Goal: Task Accomplishment & Management: Use online tool/utility

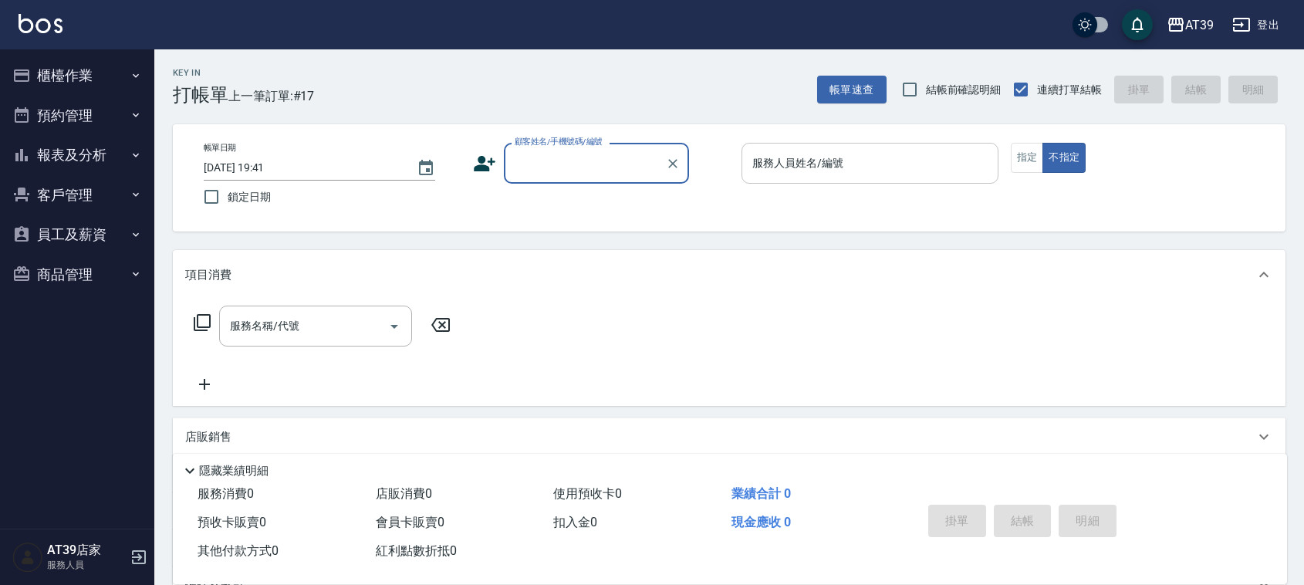
click at [780, 178] on div "服務人員姓名/編號" at bounding box center [869, 163] width 257 height 41
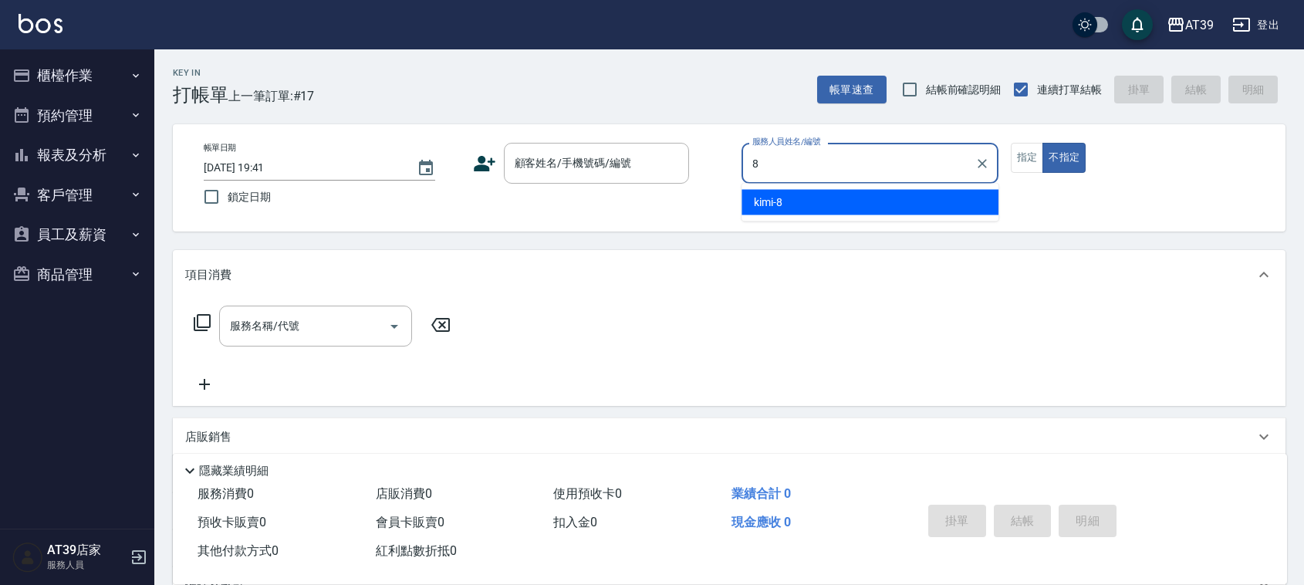
drag, startPoint x: 788, startPoint y: 209, endPoint x: 843, endPoint y: 199, distance: 56.4
click at [788, 210] on div "kimi -8" at bounding box center [869, 202] width 257 height 25
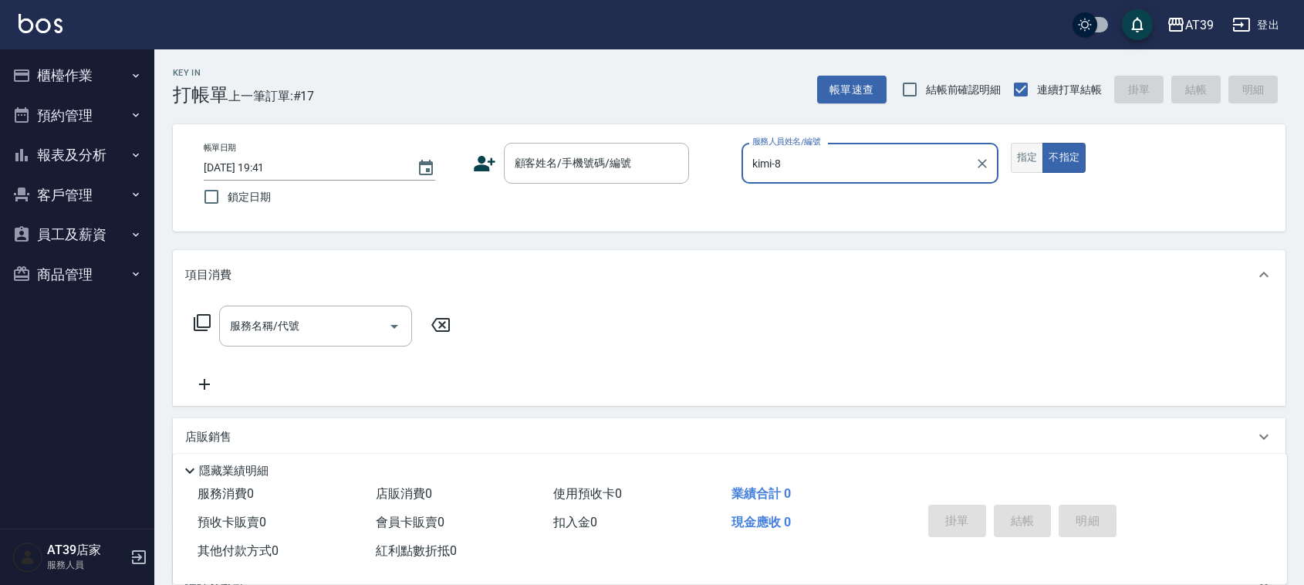
type input "kimi-8"
click at [1015, 167] on button "指定" at bounding box center [1027, 158] width 33 height 30
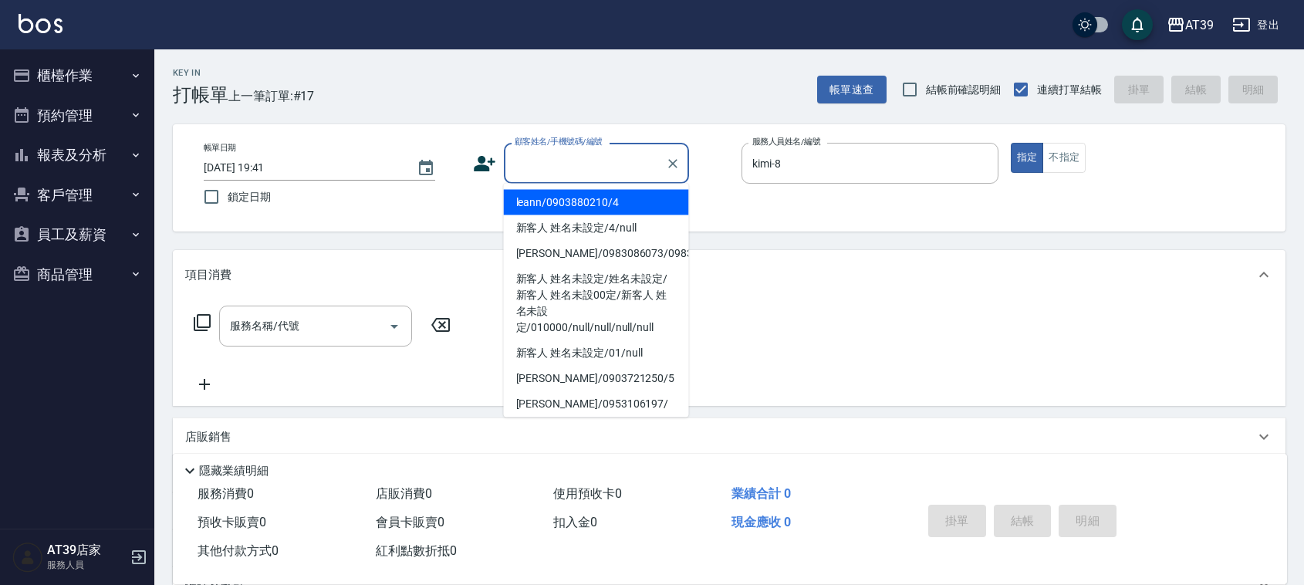
click at [637, 153] on input "顧客姓名/手機號碼/編號" at bounding box center [585, 163] width 148 height 27
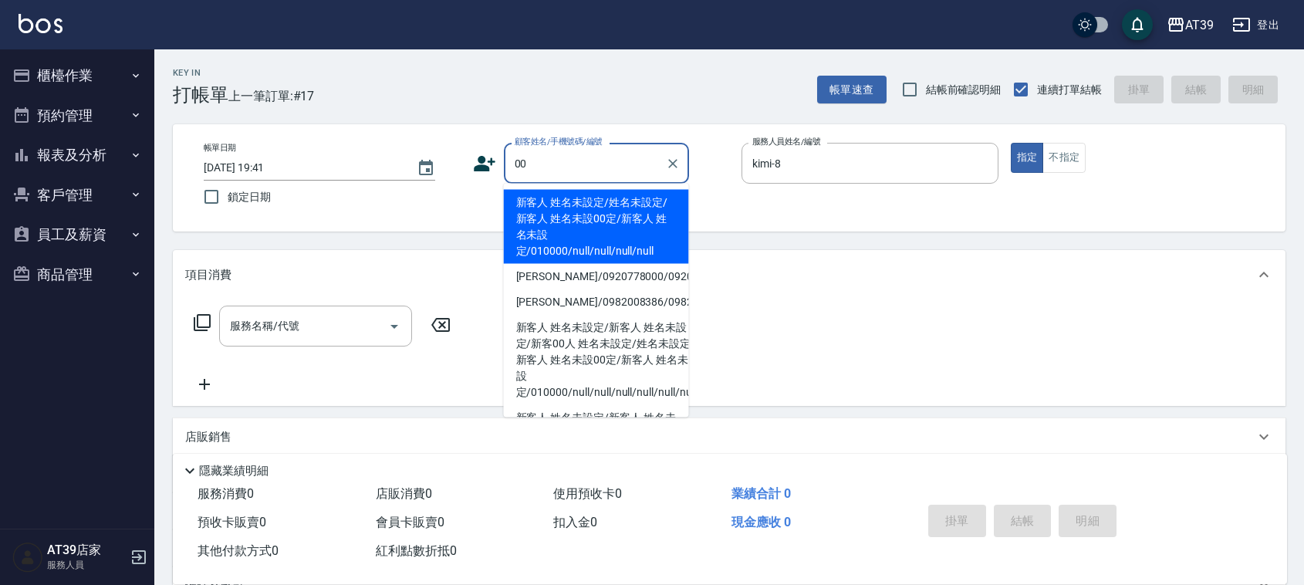
click at [589, 204] on li "新客人 姓名未設定/姓名未設定/新客人 姓名未設00定/新客人 姓名未設定/010000/null/null/null/null" at bounding box center [596, 227] width 185 height 74
type input "新客人 姓名未設定/姓名未設定/新客人 姓名未設00定/新客人 姓名未設定/010000/null/null/null/null"
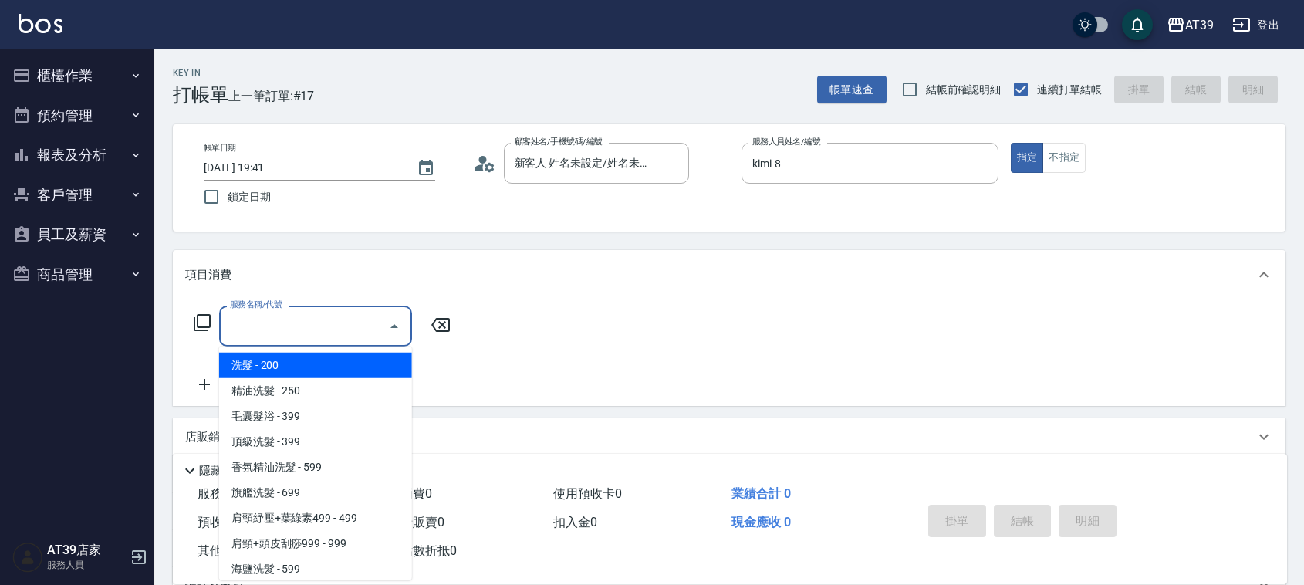
click at [353, 321] on input "服務名稱/代號" at bounding box center [304, 325] width 156 height 27
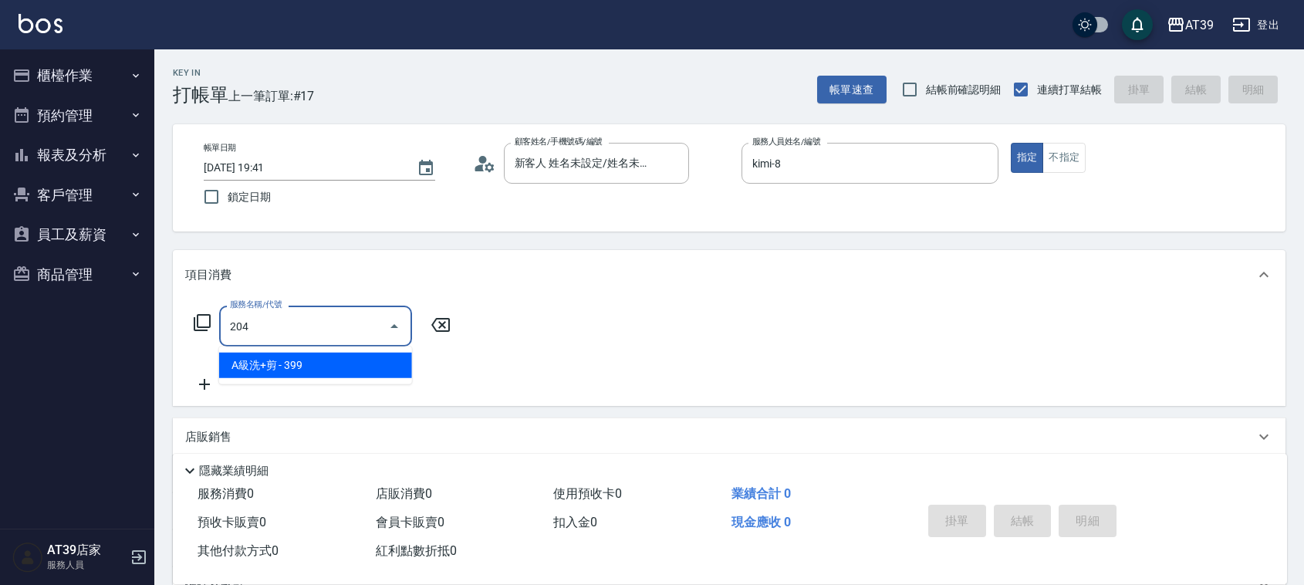
click at [367, 366] on span "A級洗+剪 - 399" at bounding box center [315, 365] width 193 height 25
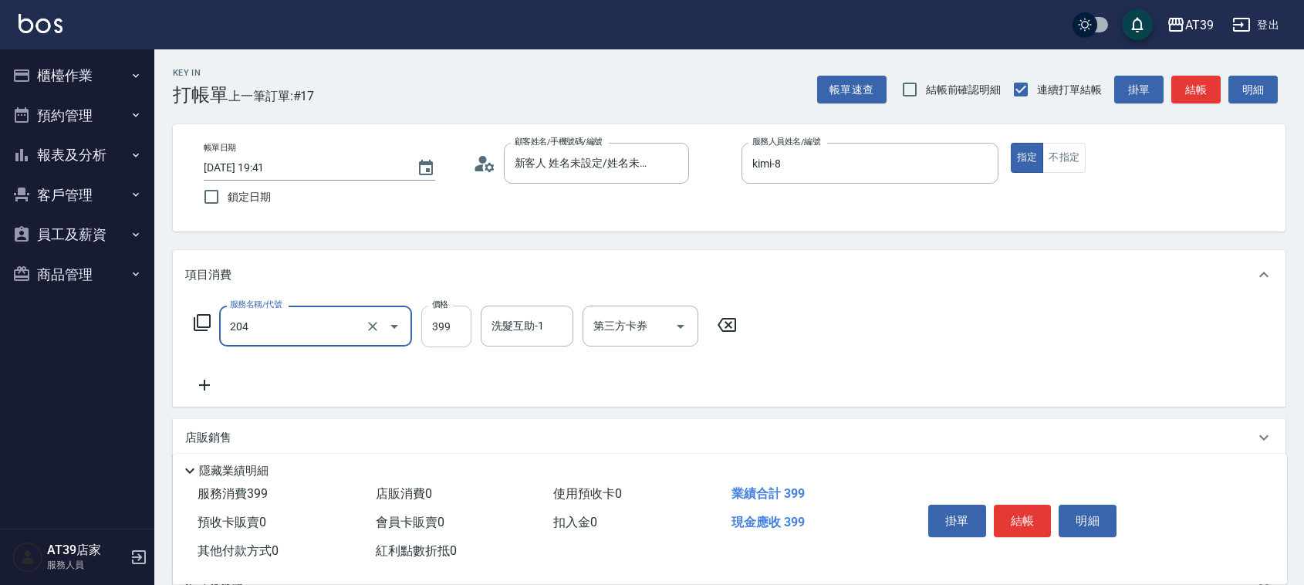
type input "A級洗+剪(204)"
click at [448, 326] on input "399" at bounding box center [446, 327] width 50 height 42
type input "500"
click at [1200, 91] on button "結帳" at bounding box center [1195, 90] width 49 height 29
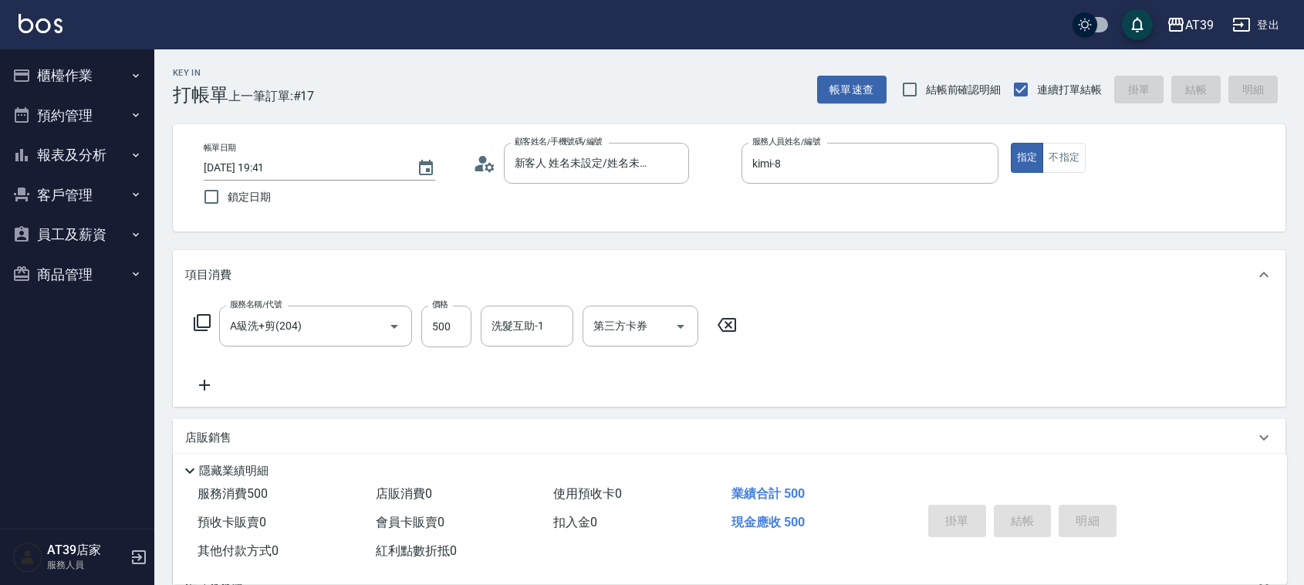
type input "[DATE] 19:42"
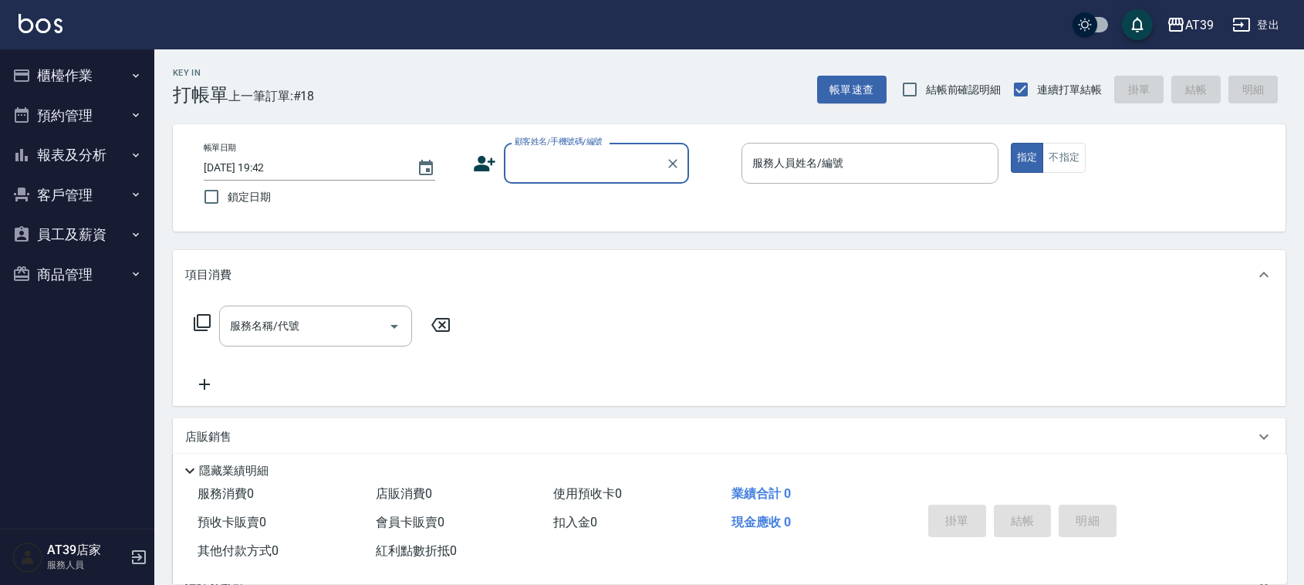
click at [75, 70] on button "櫃檯作業" at bounding box center [77, 76] width 142 height 40
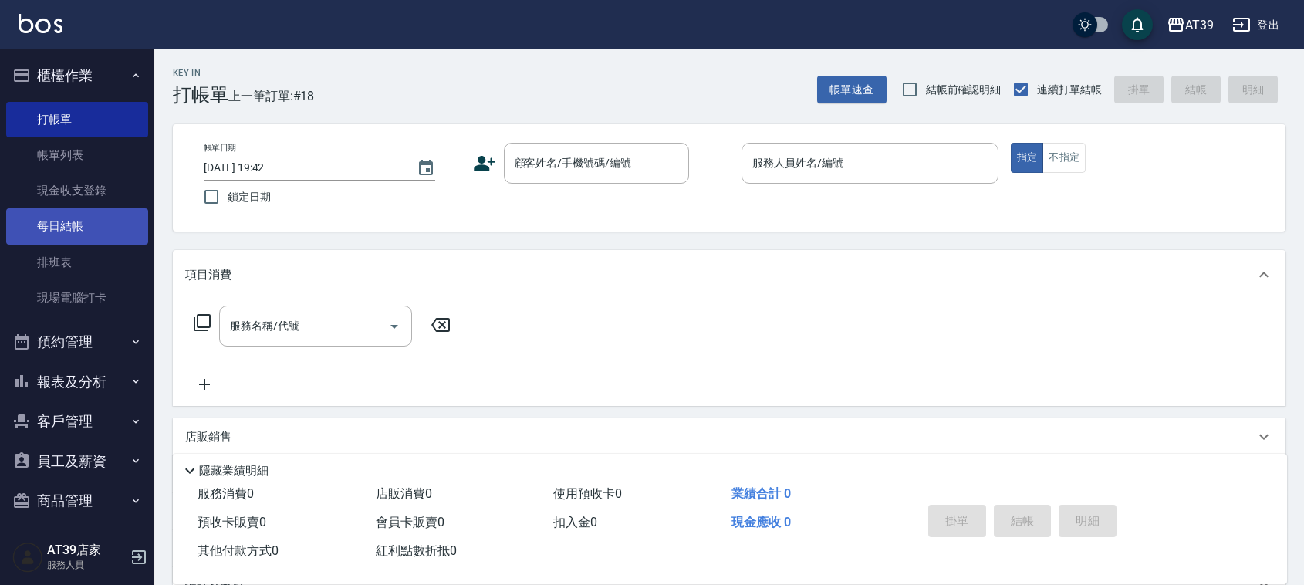
click at [51, 218] on link "每日結帳" at bounding box center [77, 225] width 142 height 35
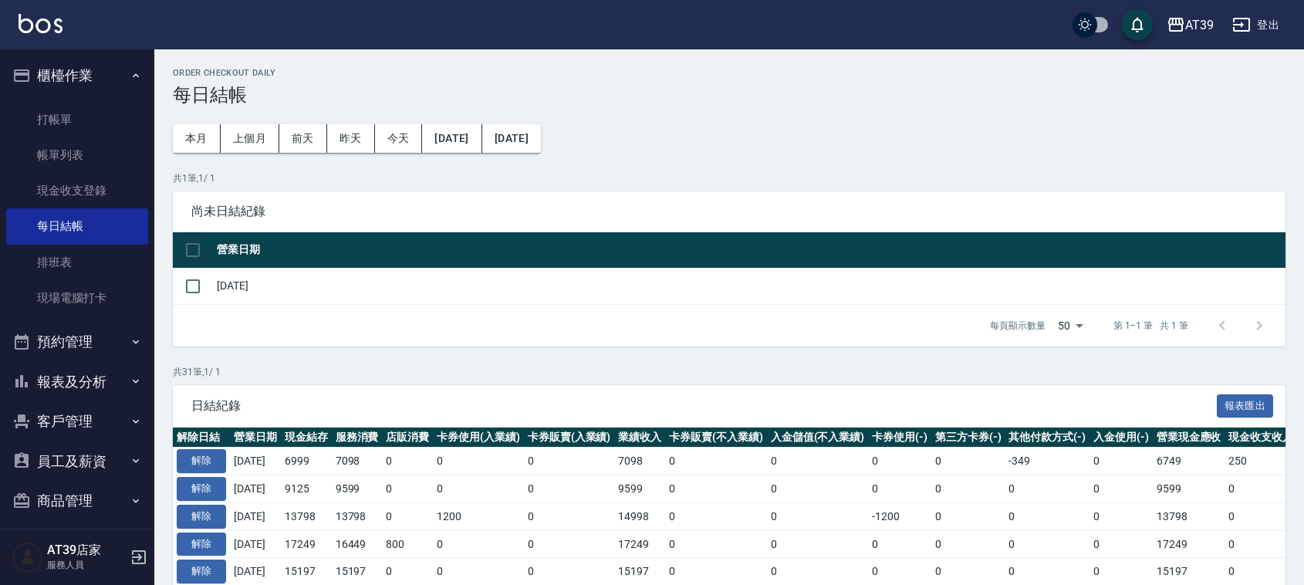
click at [201, 257] on input "checkbox" at bounding box center [193, 250] width 32 height 32
checkbox input "true"
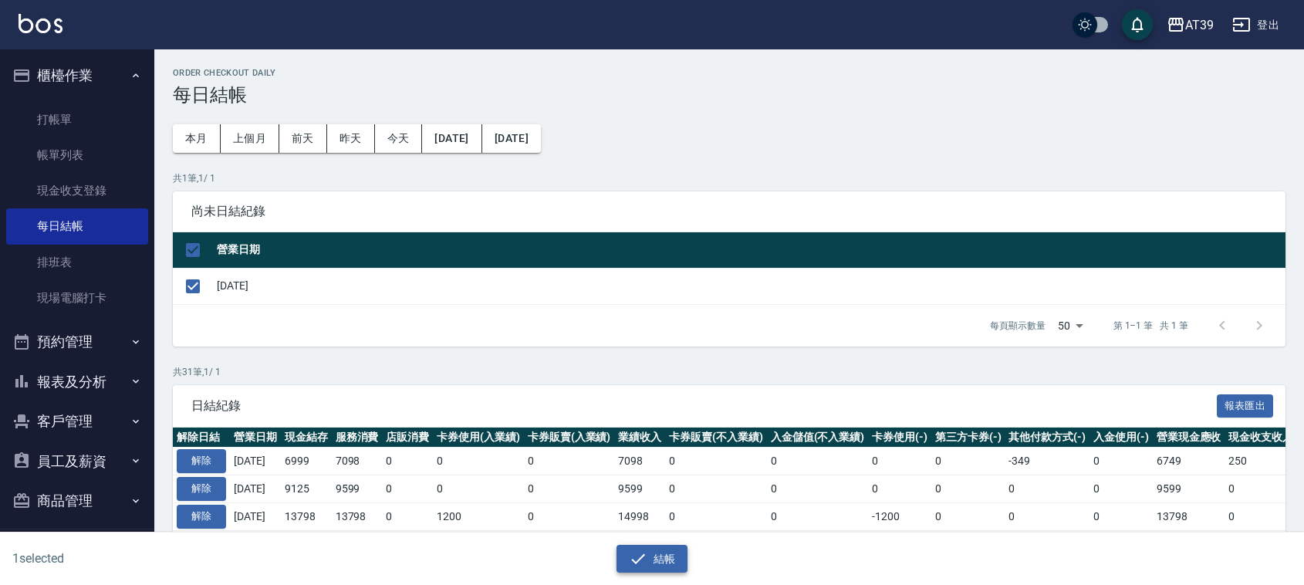
click at [660, 552] on button "結帳" at bounding box center [652, 559] width 72 height 29
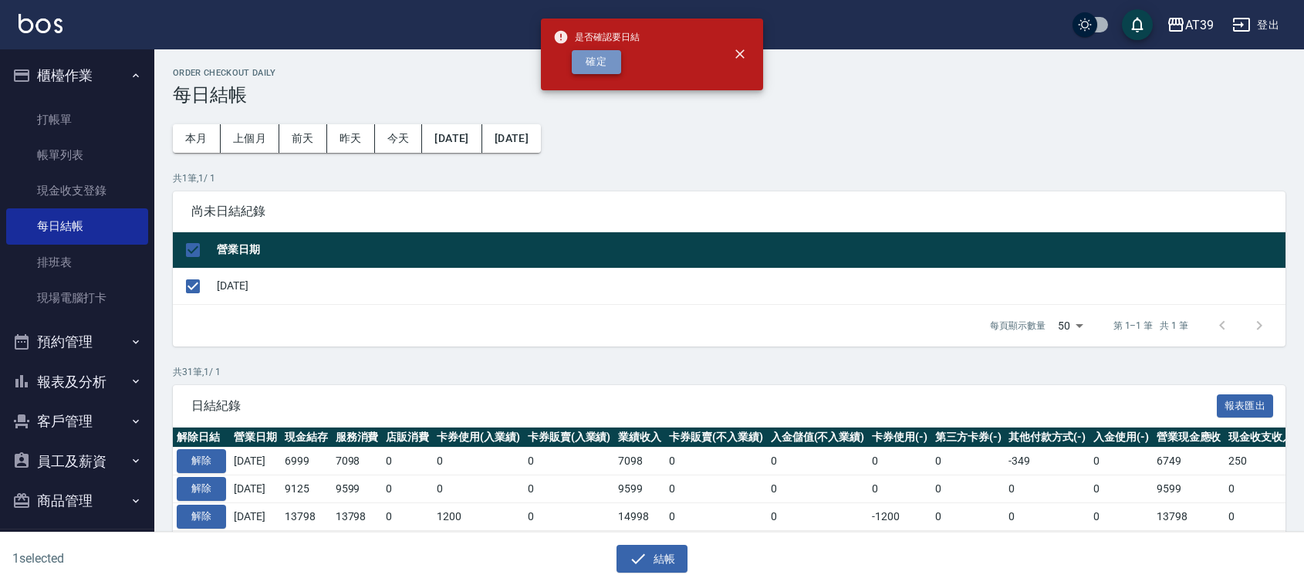
click at [593, 71] on button "確定" at bounding box center [596, 62] width 49 height 24
checkbox input "false"
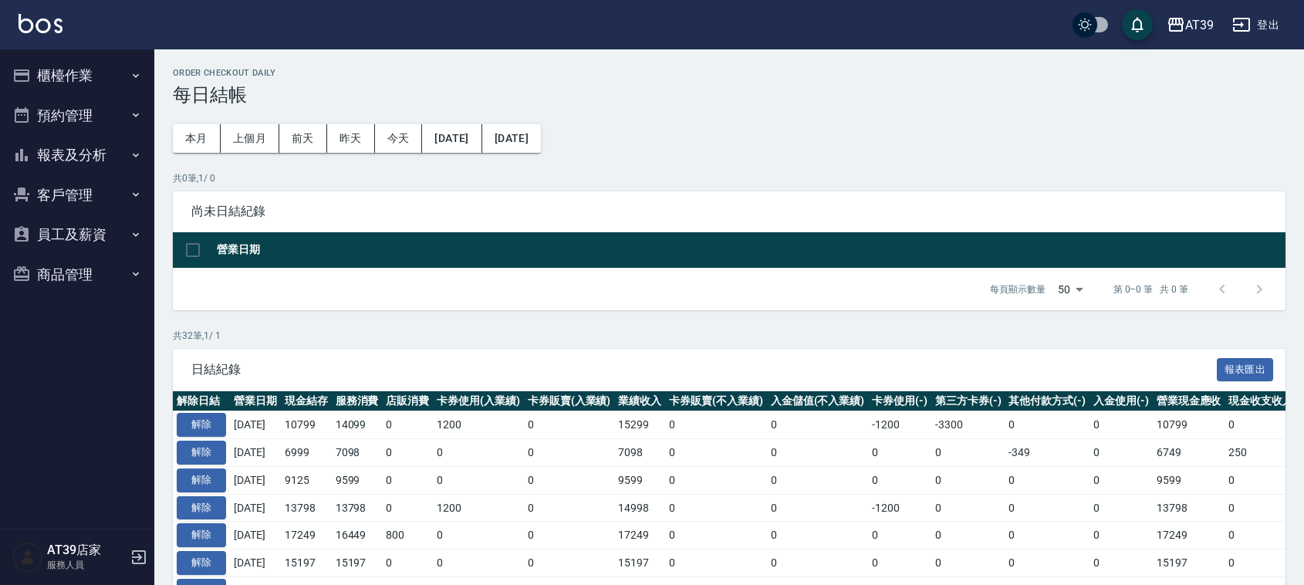
click at [71, 153] on button "報表及分析" at bounding box center [77, 155] width 142 height 40
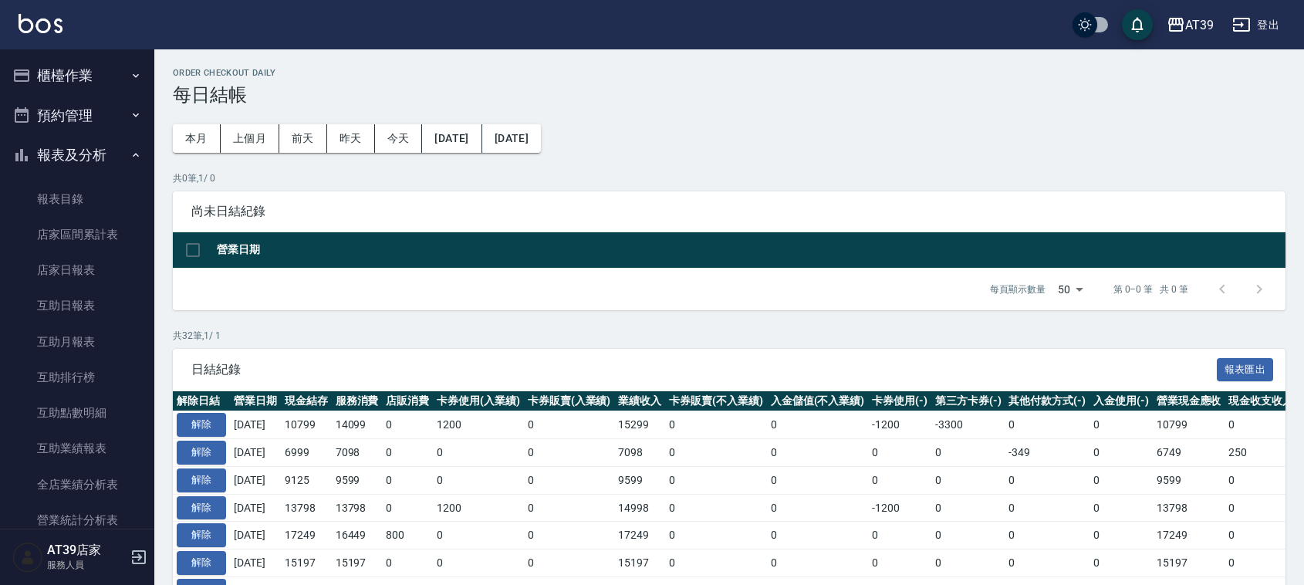
scroll to position [96, 0]
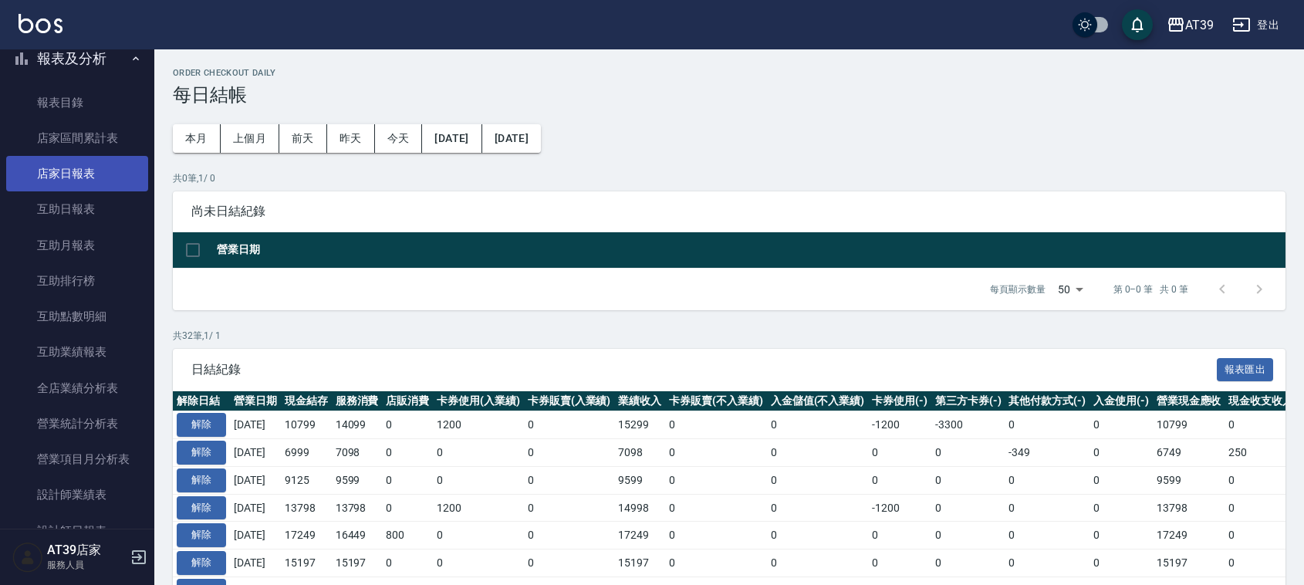
click at [85, 174] on link "店家日報表" at bounding box center [77, 173] width 142 height 35
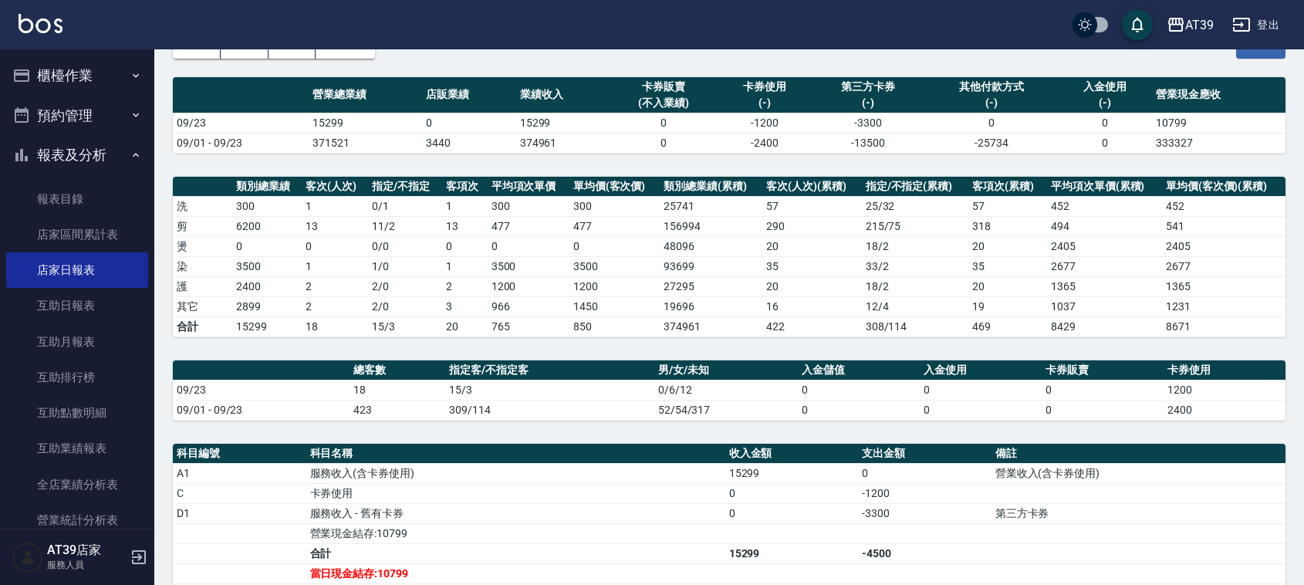
scroll to position [89, 0]
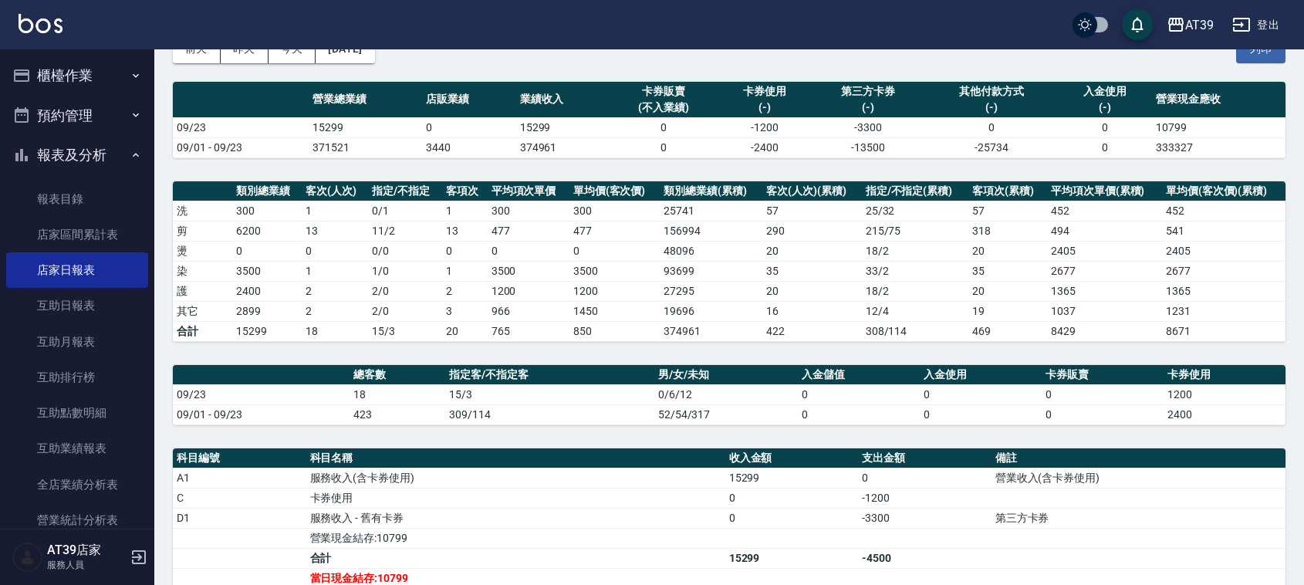
click at [69, 83] on button "櫃檯作業" at bounding box center [77, 76] width 142 height 40
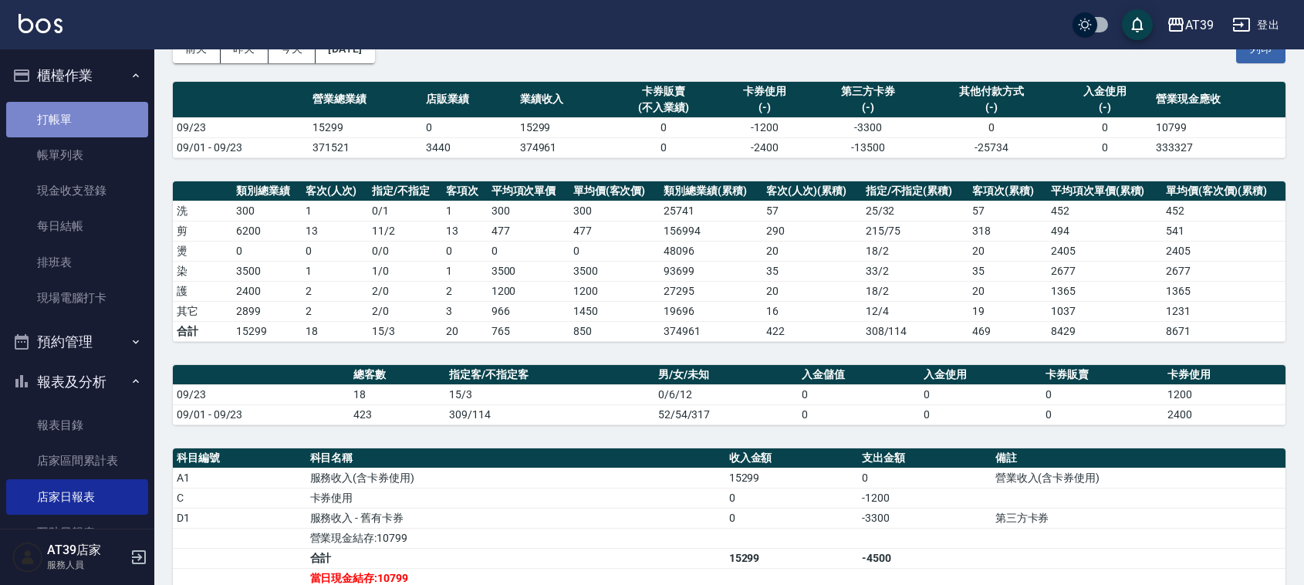
click at [79, 120] on link "打帳單" at bounding box center [77, 119] width 142 height 35
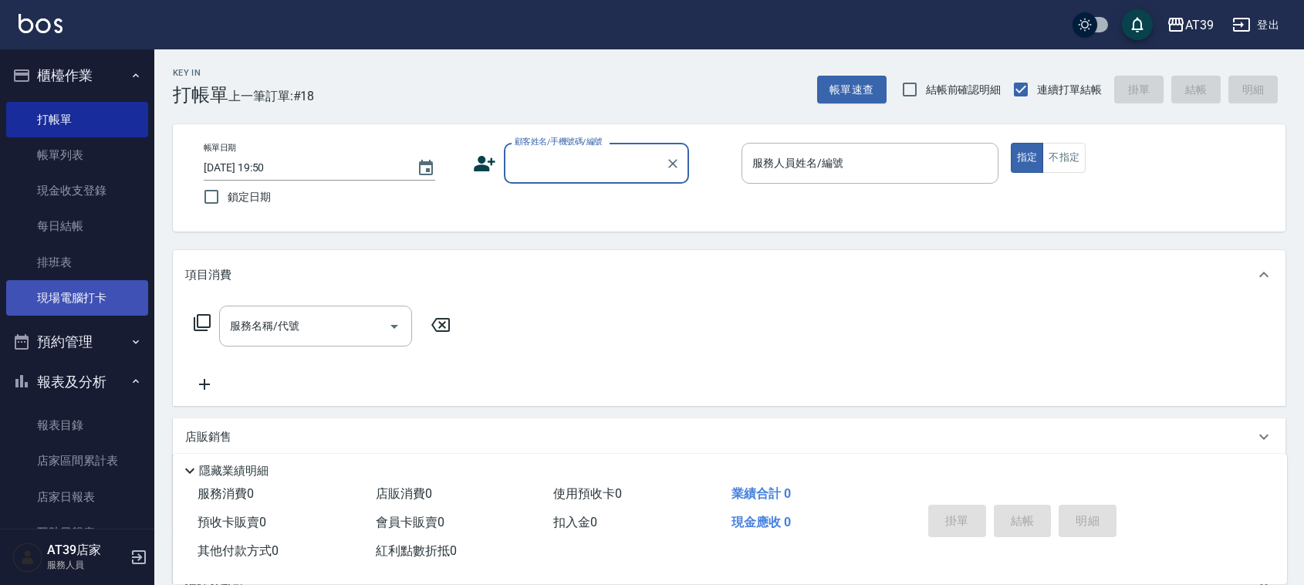
click at [82, 285] on link "現場電腦打卡" at bounding box center [77, 297] width 142 height 35
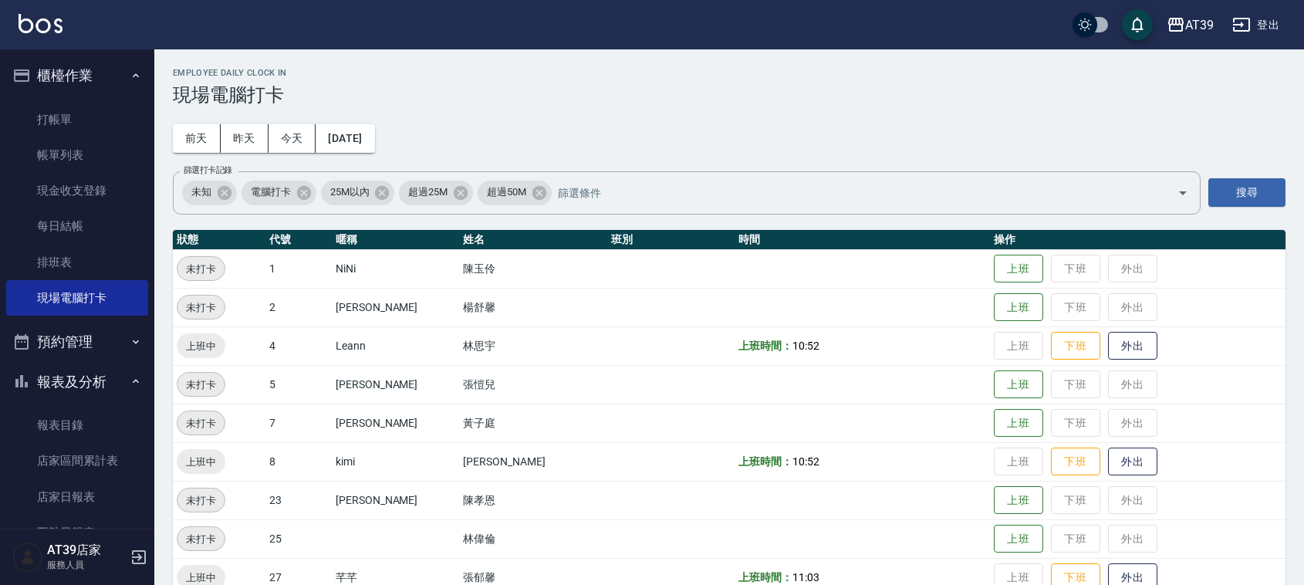
click at [674, 155] on div "Employee Daily Clock In 現場電腦打卡 前天 昨天 今天 2025/09/23 篩選打卡記錄 未知 電腦打卡 25M以內 超過25M 超…" at bounding box center [729, 448] width 1150 height 798
click at [1075, 319] on td "上班 下班 外出" at bounding box center [1137, 307] width 295 height 39
click at [1063, 363] on td "上班 下班 外出" at bounding box center [1137, 345] width 295 height 39
click at [1065, 353] on button "下班" at bounding box center [1075, 346] width 49 height 27
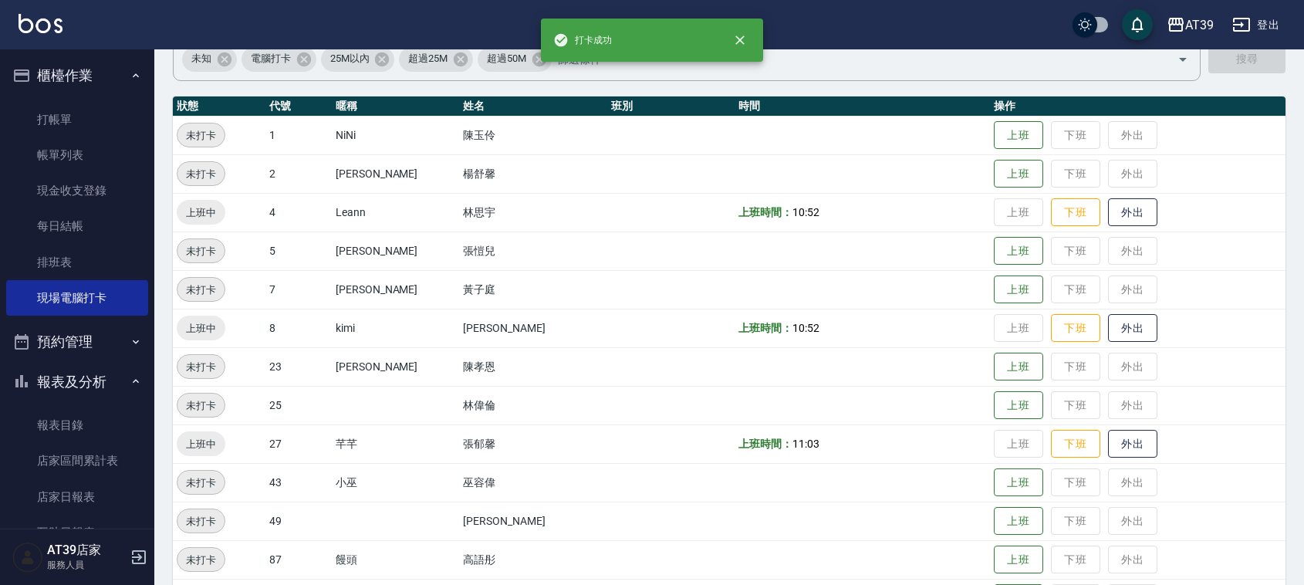
scroll to position [193, 0]
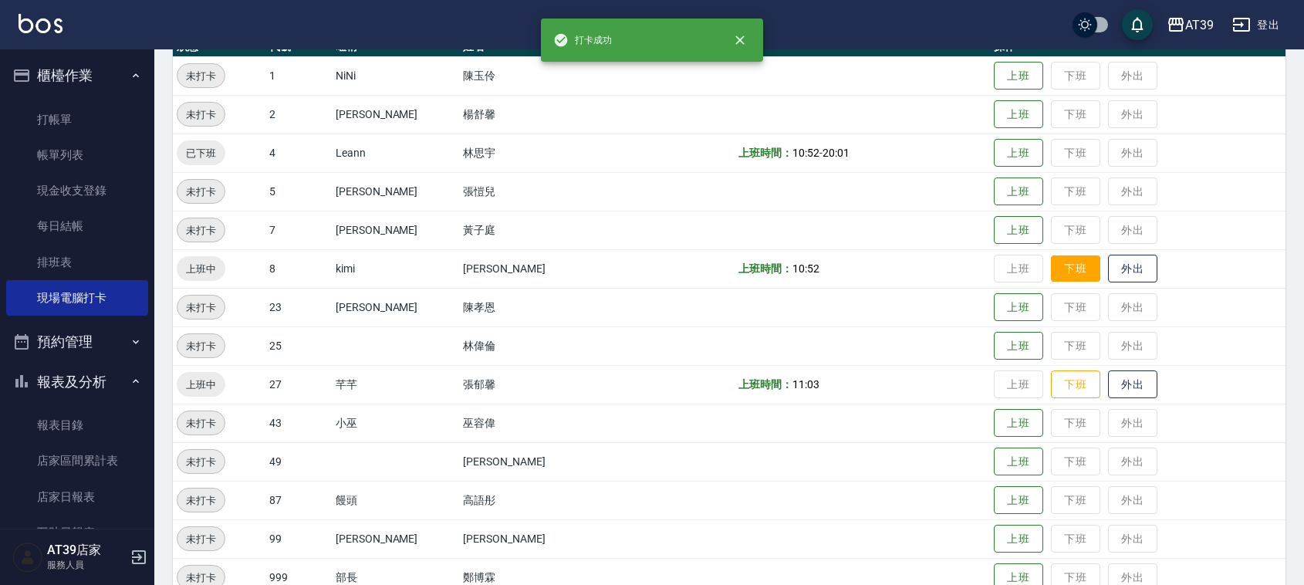
click at [1051, 266] on button "下班" at bounding box center [1075, 268] width 49 height 27
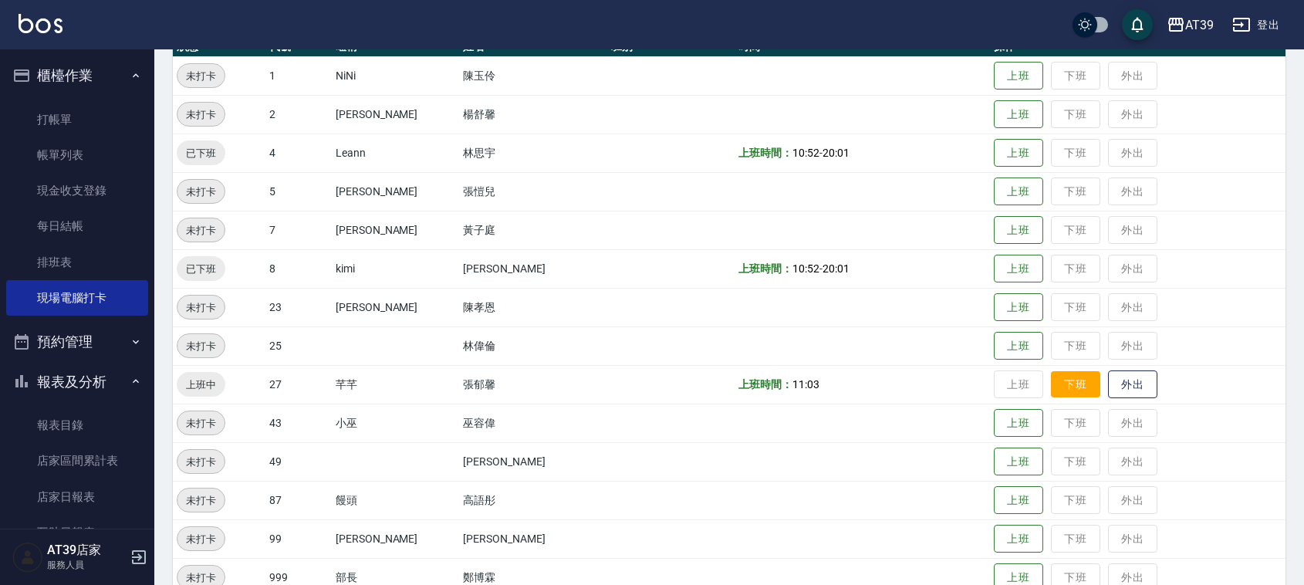
click at [1069, 380] on button "下班" at bounding box center [1075, 384] width 49 height 27
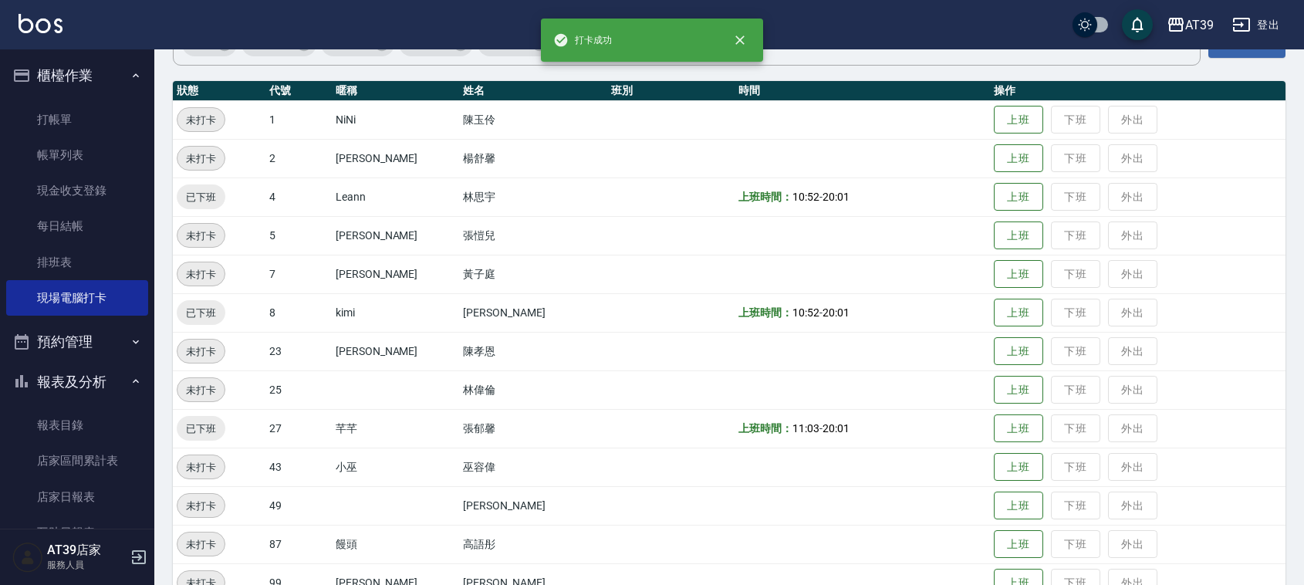
scroll to position [0, 0]
